Goal: Find specific page/section: Find specific page/section

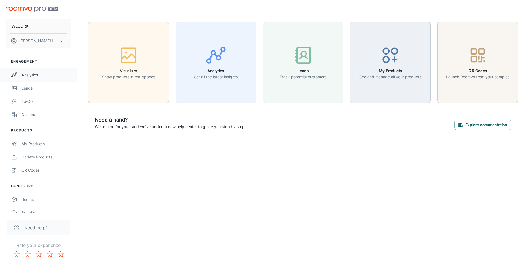
click at [30, 74] on div "Analytics" at bounding box center [46, 75] width 50 height 6
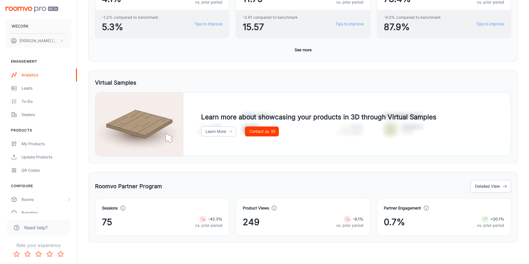
scroll to position [220, 0]
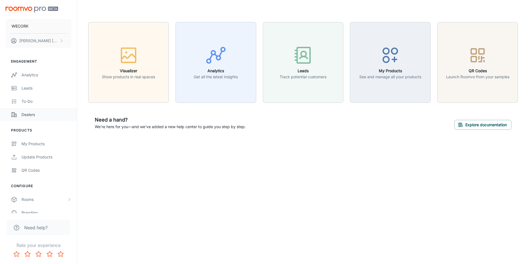
click at [31, 114] on div "Dealers" at bounding box center [46, 115] width 50 height 6
